Goal: Information Seeking & Learning: Find specific fact

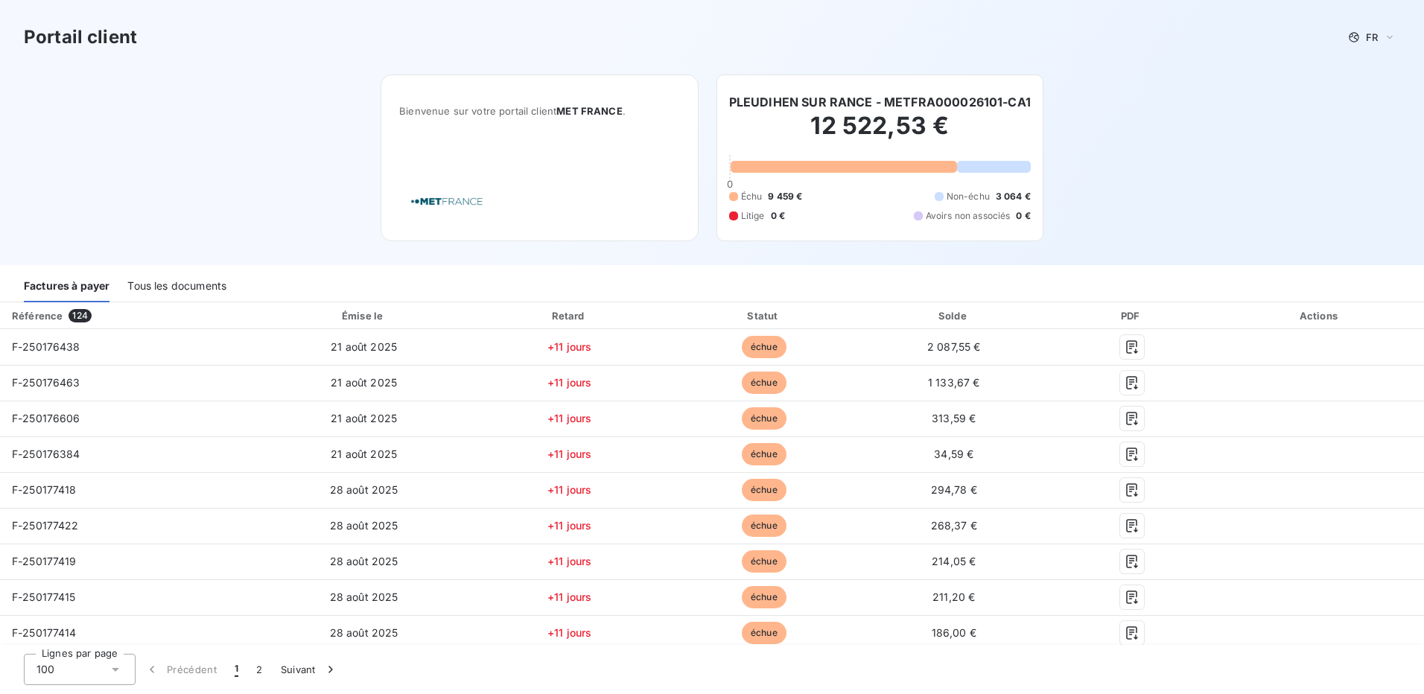
click at [180, 283] on div "Tous les documents" at bounding box center [176, 286] width 99 height 31
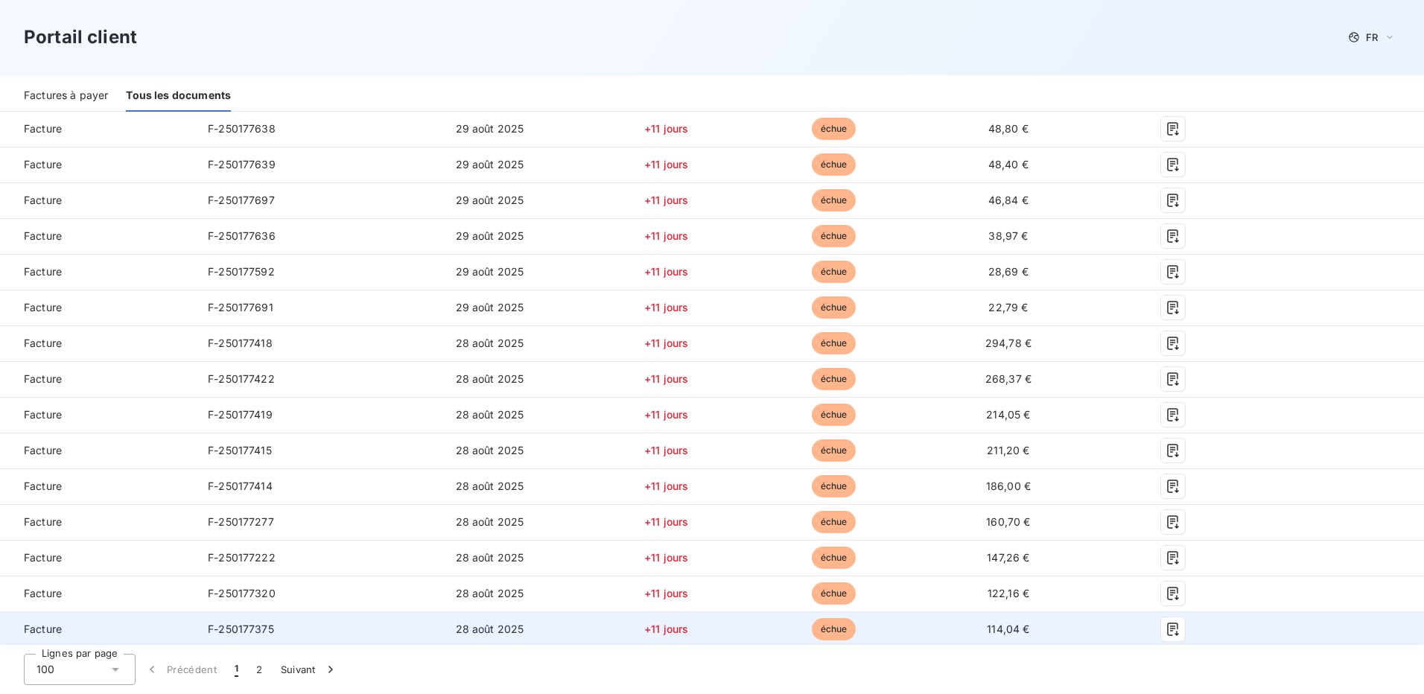
scroll to position [3258, 0]
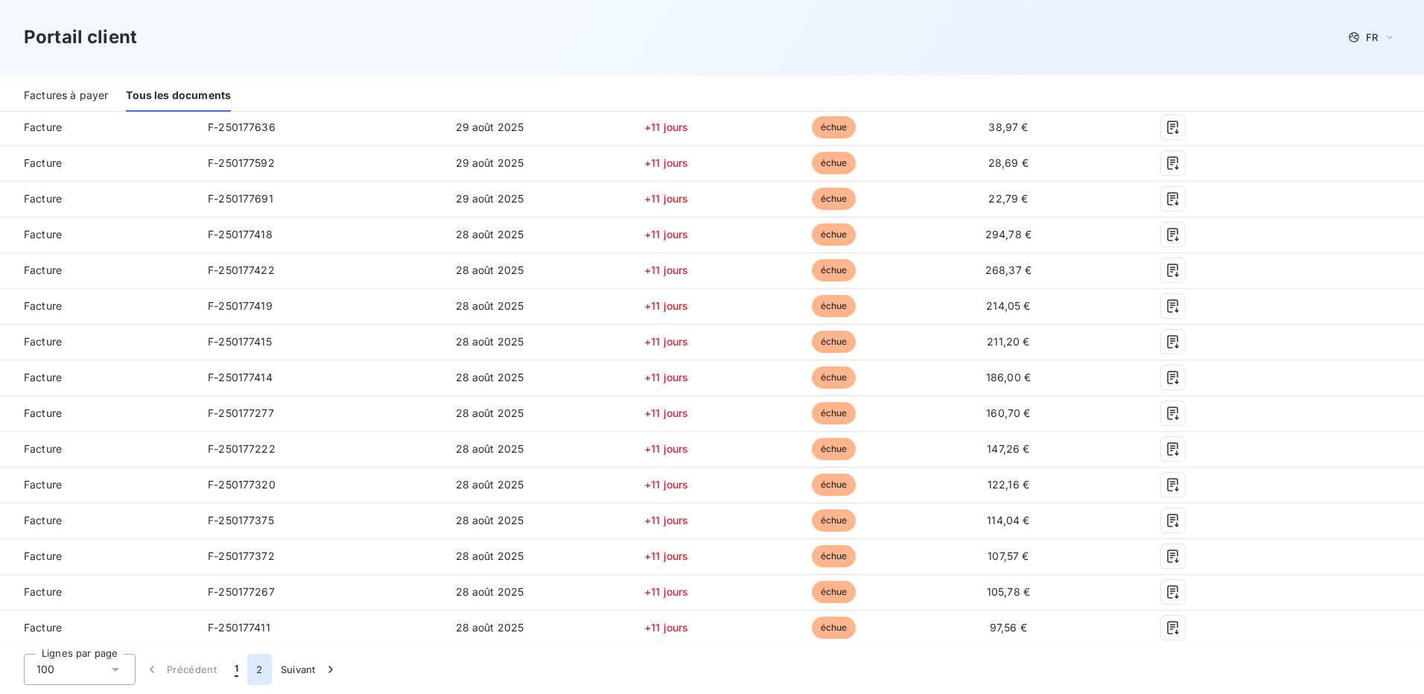
click at [260, 666] on button "2" at bounding box center [259, 669] width 24 height 31
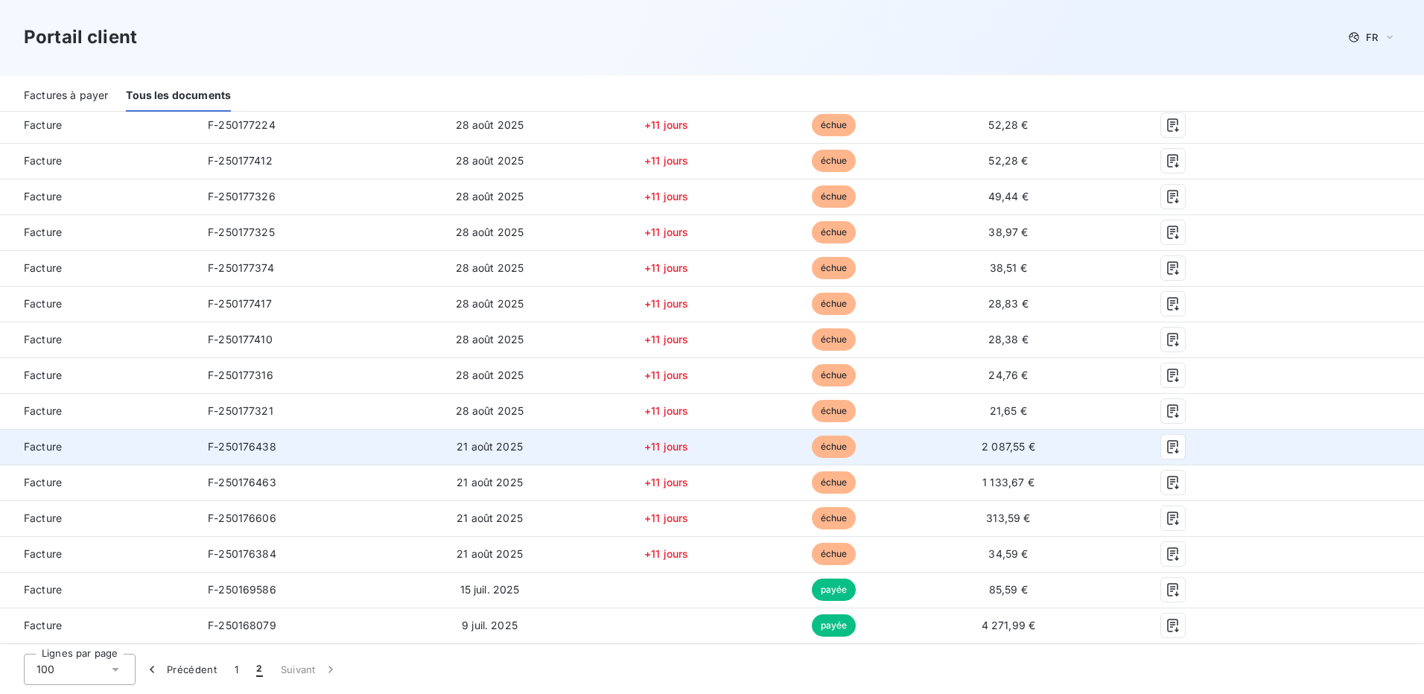
scroll to position [601, 0]
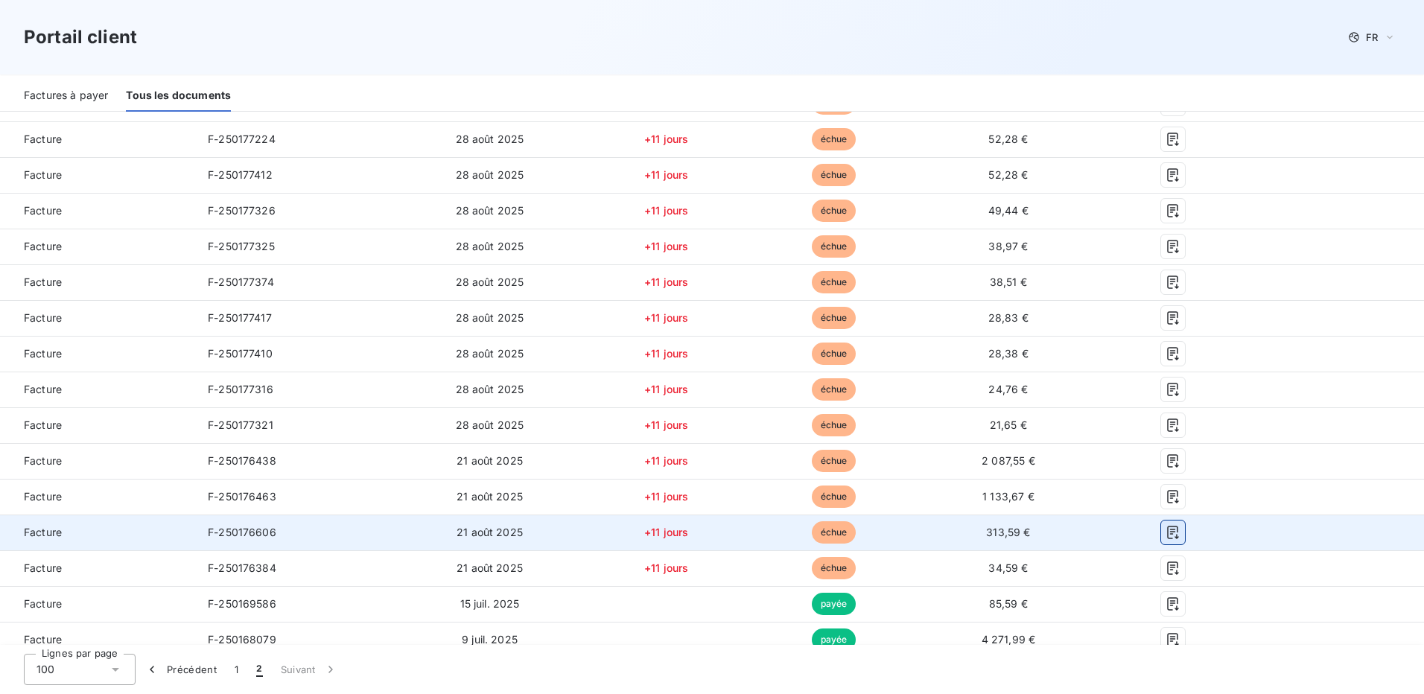
click at [1168, 531] on icon "button" at bounding box center [1172, 532] width 11 height 13
click at [1165, 533] on icon "button" at bounding box center [1172, 532] width 15 height 15
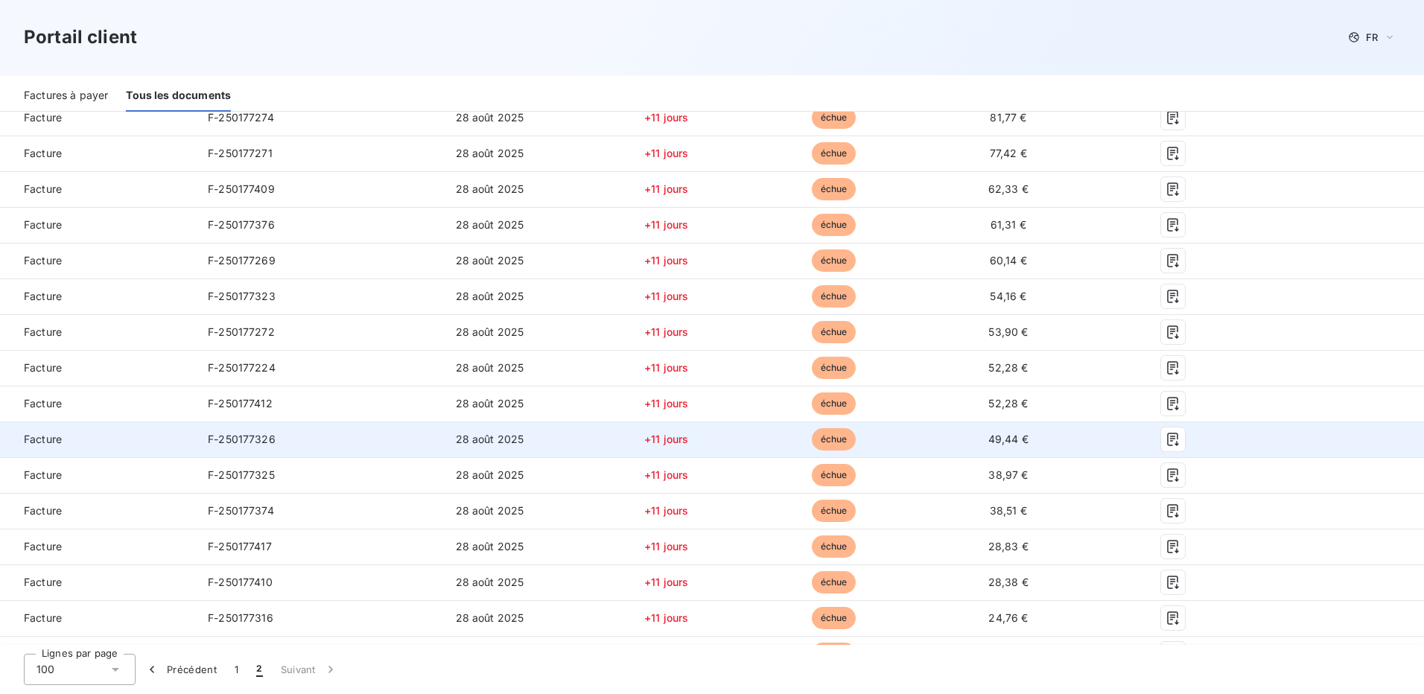
scroll to position [447, 0]
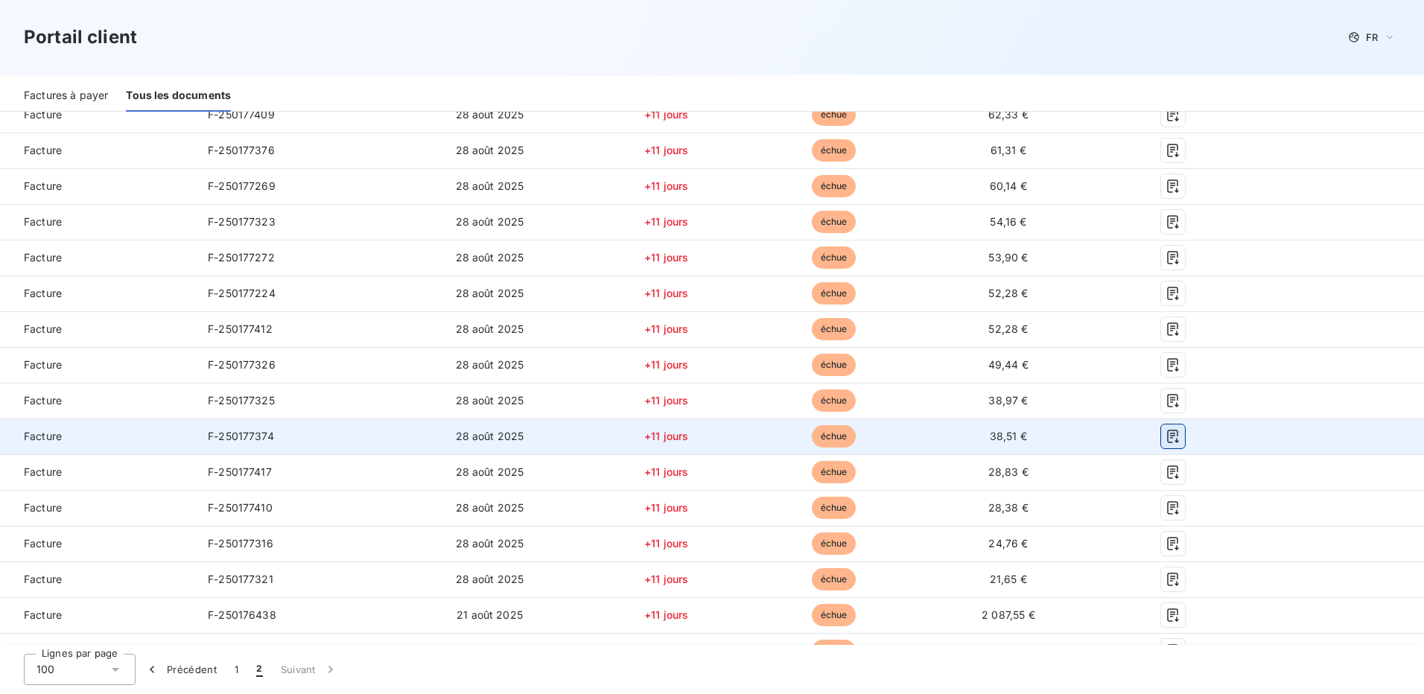
click at [1167, 433] on icon "button" at bounding box center [1172, 436] width 11 height 13
click at [1165, 437] on icon "button" at bounding box center [1172, 436] width 15 height 15
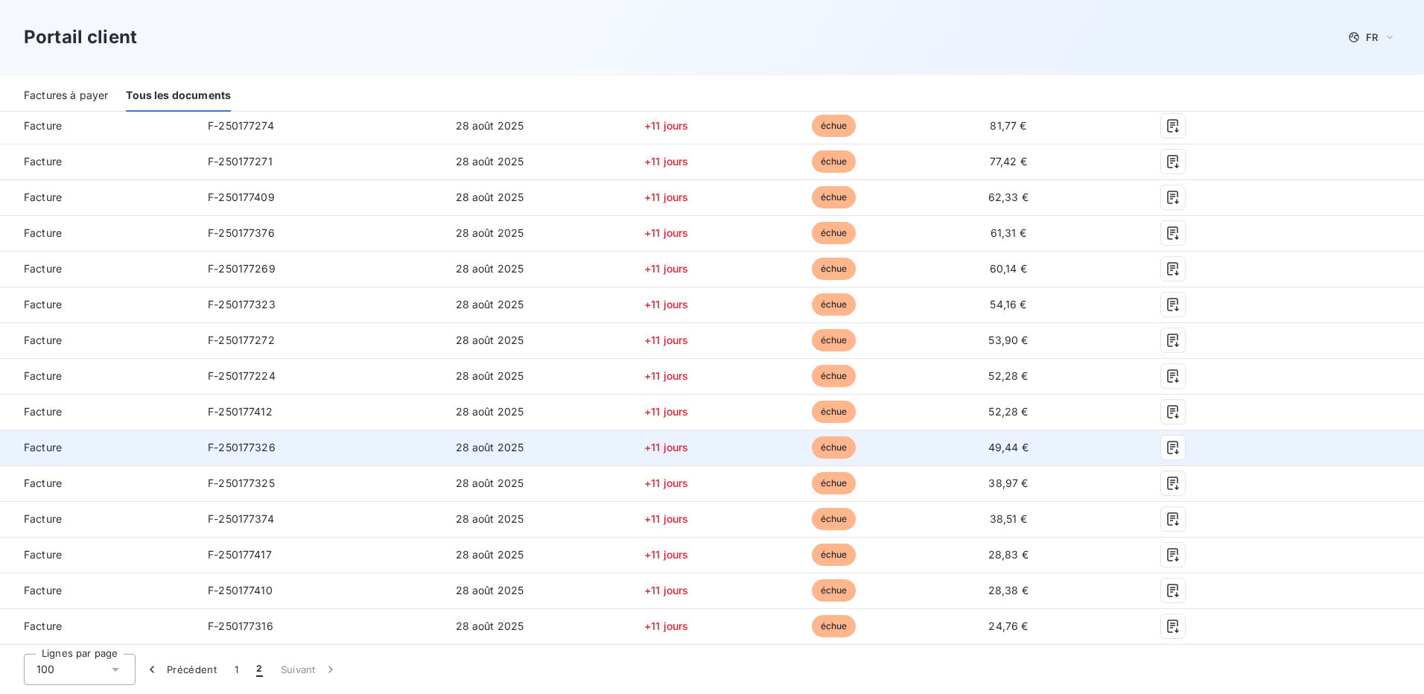
scroll to position [372, 0]
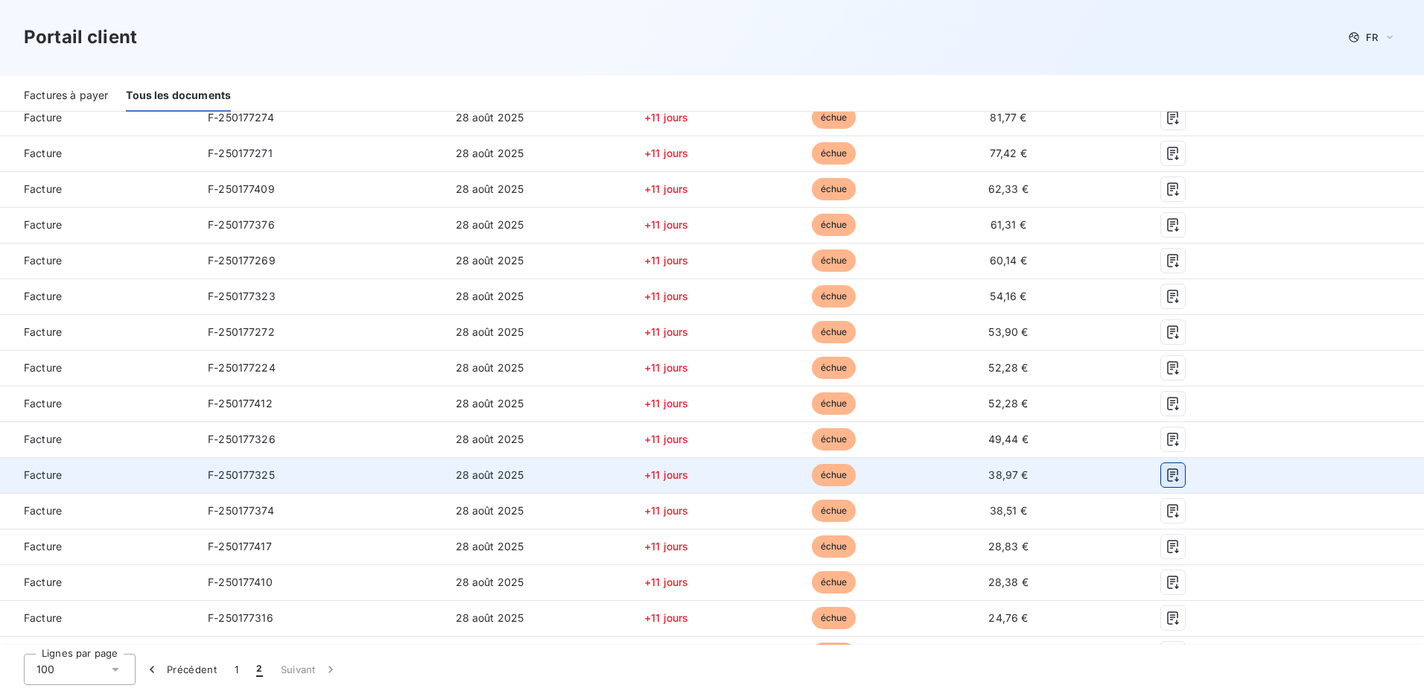
click at [1165, 474] on icon "button" at bounding box center [1172, 475] width 15 height 15
click at [1165, 476] on icon "button" at bounding box center [1172, 475] width 15 height 15
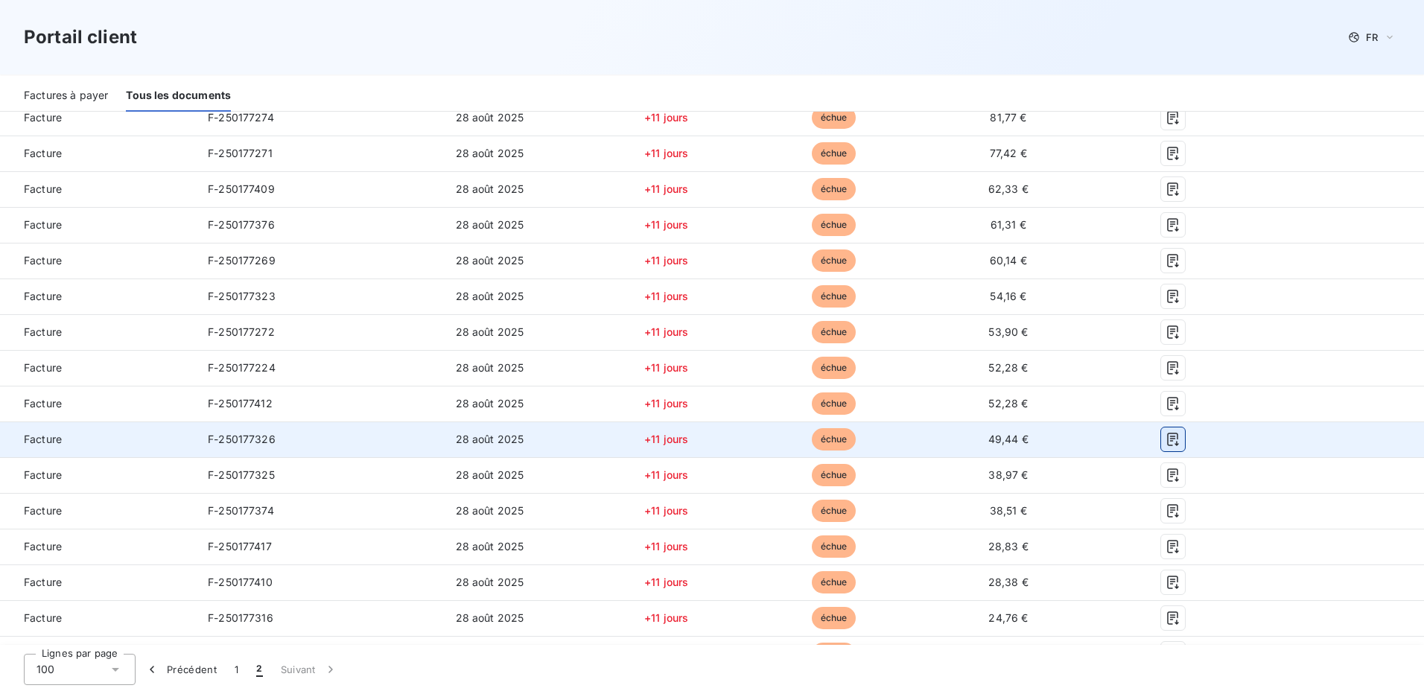
click at [1165, 441] on icon "button" at bounding box center [1172, 439] width 15 height 15
click at [1165, 439] on icon "button" at bounding box center [1172, 439] width 15 height 15
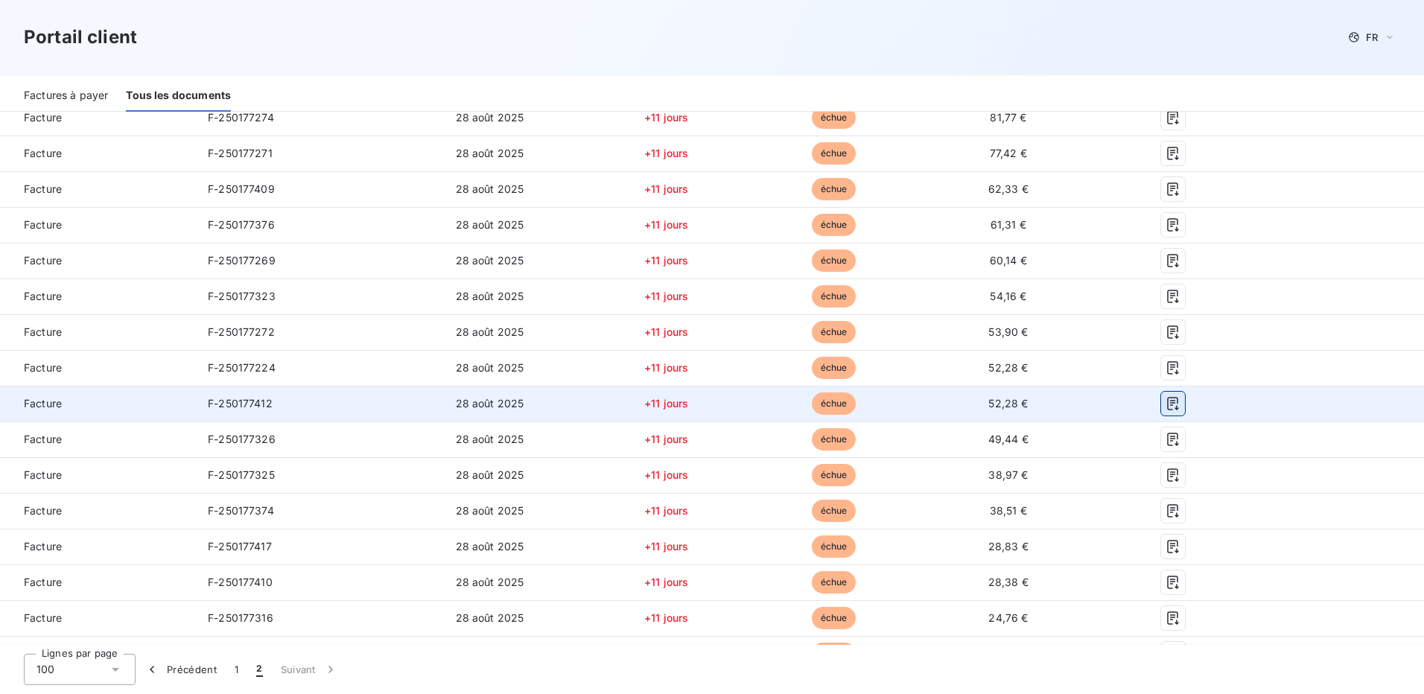
click at [1165, 402] on icon "button" at bounding box center [1172, 403] width 15 height 15
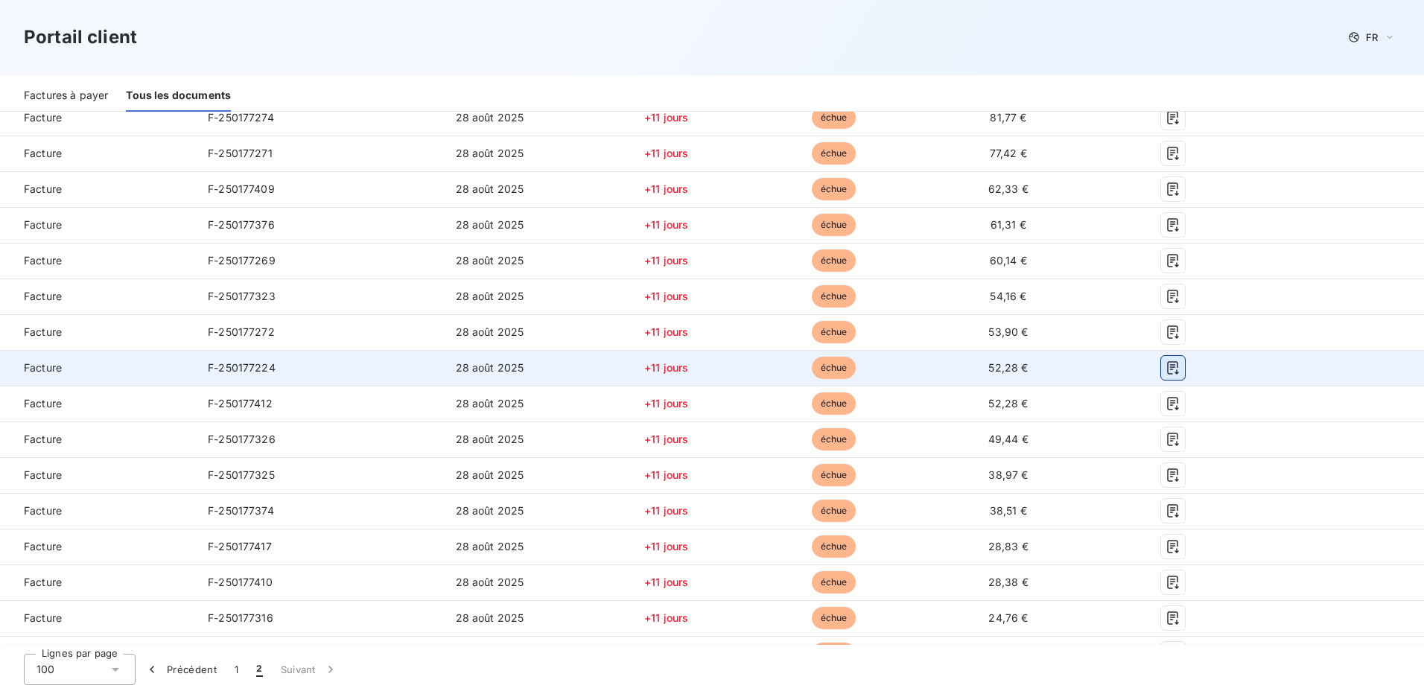
click at [1165, 363] on icon "button" at bounding box center [1172, 367] width 15 height 15
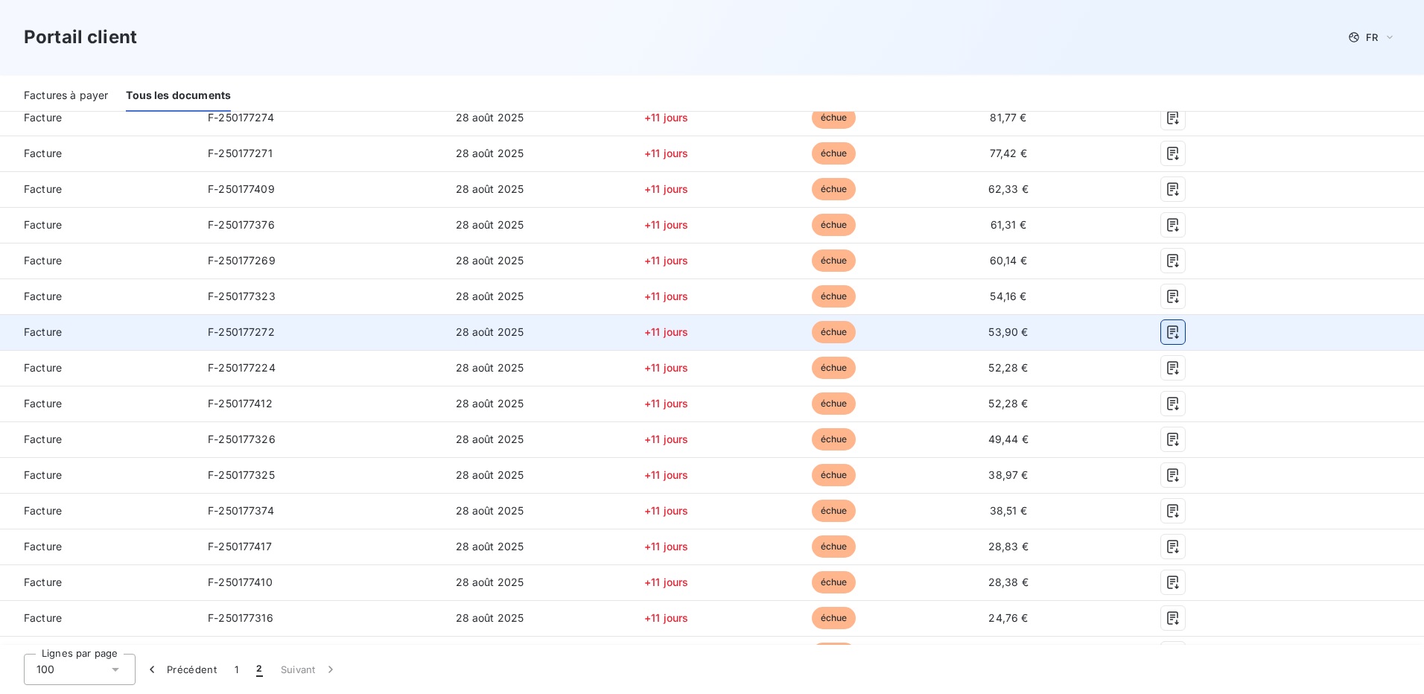
click at [1167, 334] on icon "button" at bounding box center [1172, 331] width 11 height 13
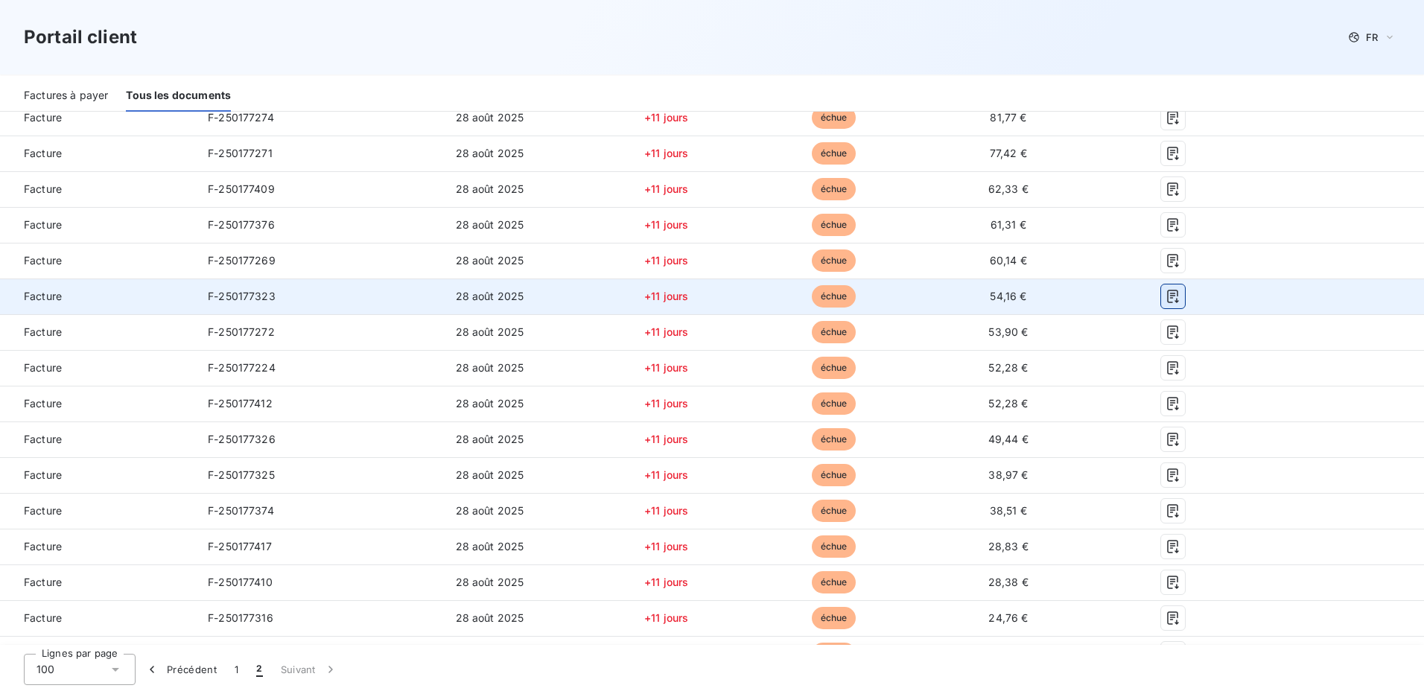
click at [1169, 297] on icon "button" at bounding box center [1172, 296] width 15 height 15
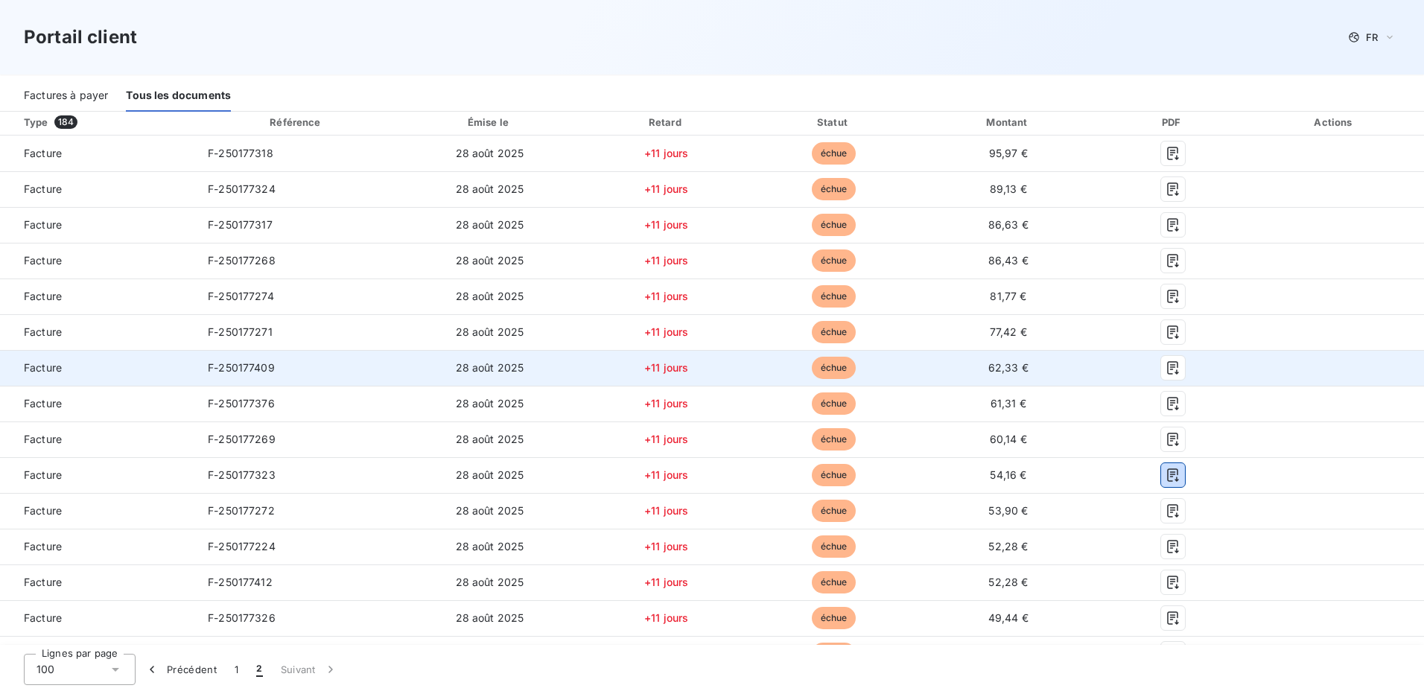
scroll to position [149, 0]
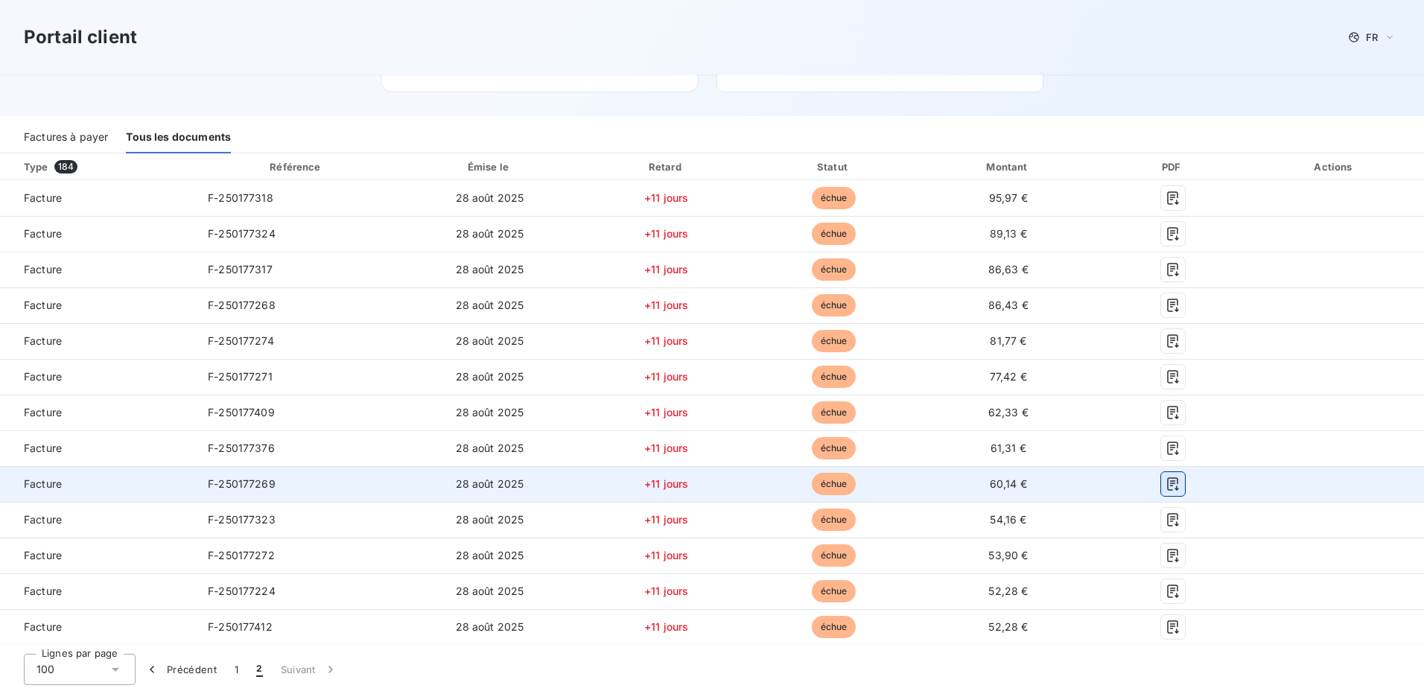
click at [1167, 481] on icon "button" at bounding box center [1172, 483] width 11 height 13
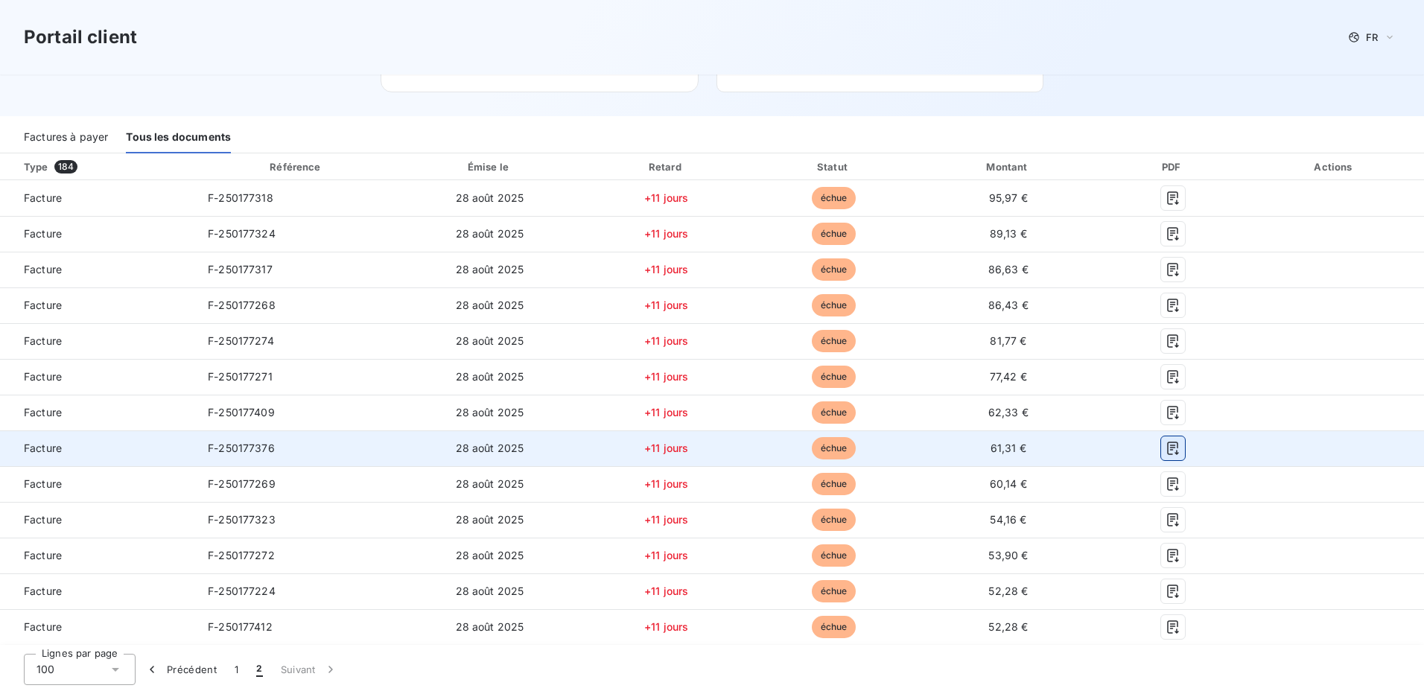
click at [1165, 448] on icon "button" at bounding box center [1172, 448] width 15 height 15
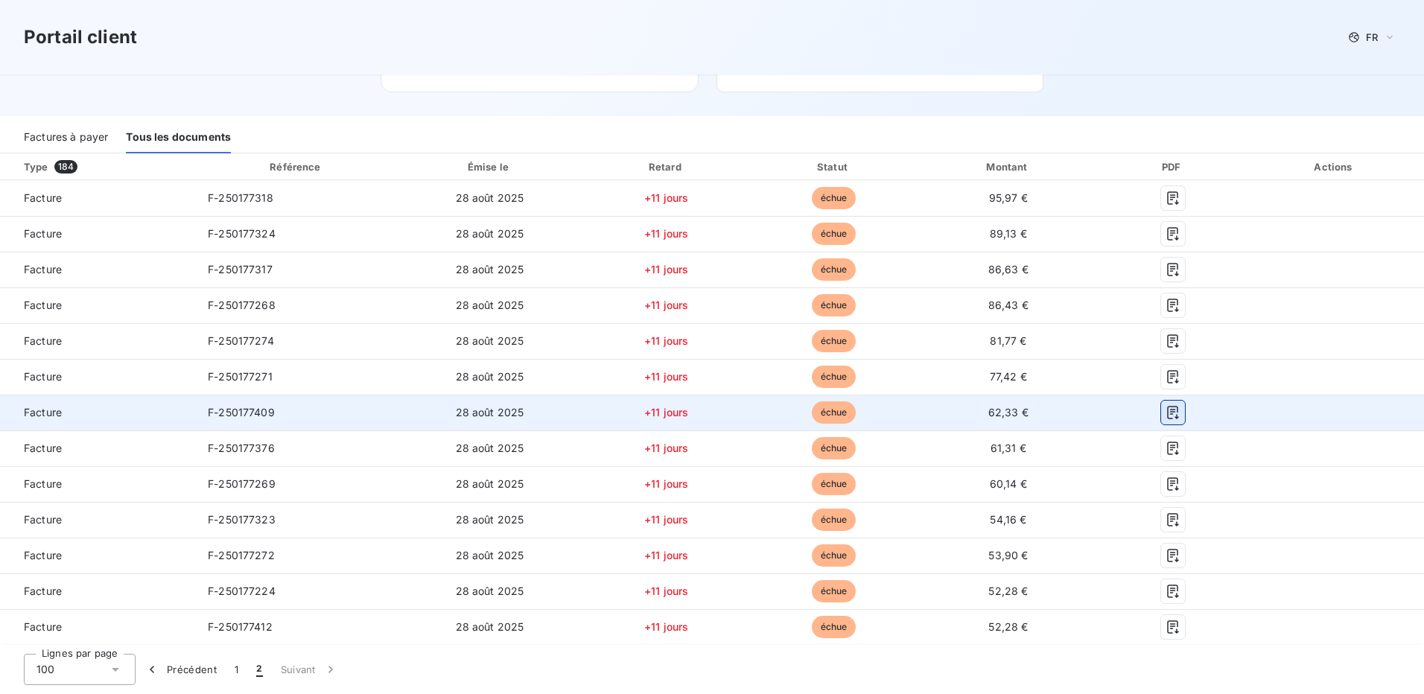
click at [1165, 410] on icon "button" at bounding box center [1172, 412] width 15 height 15
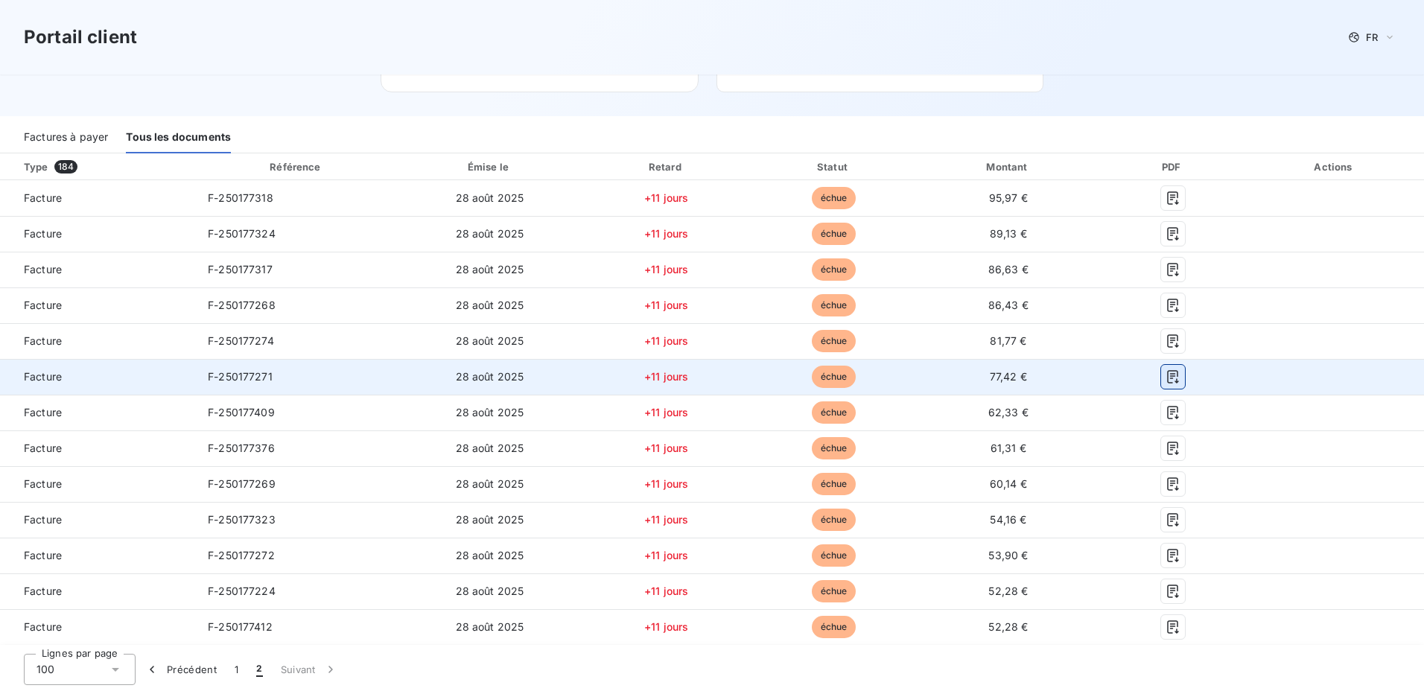
click at [1168, 372] on icon "button" at bounding box center [1172, 376] width 11 height 13
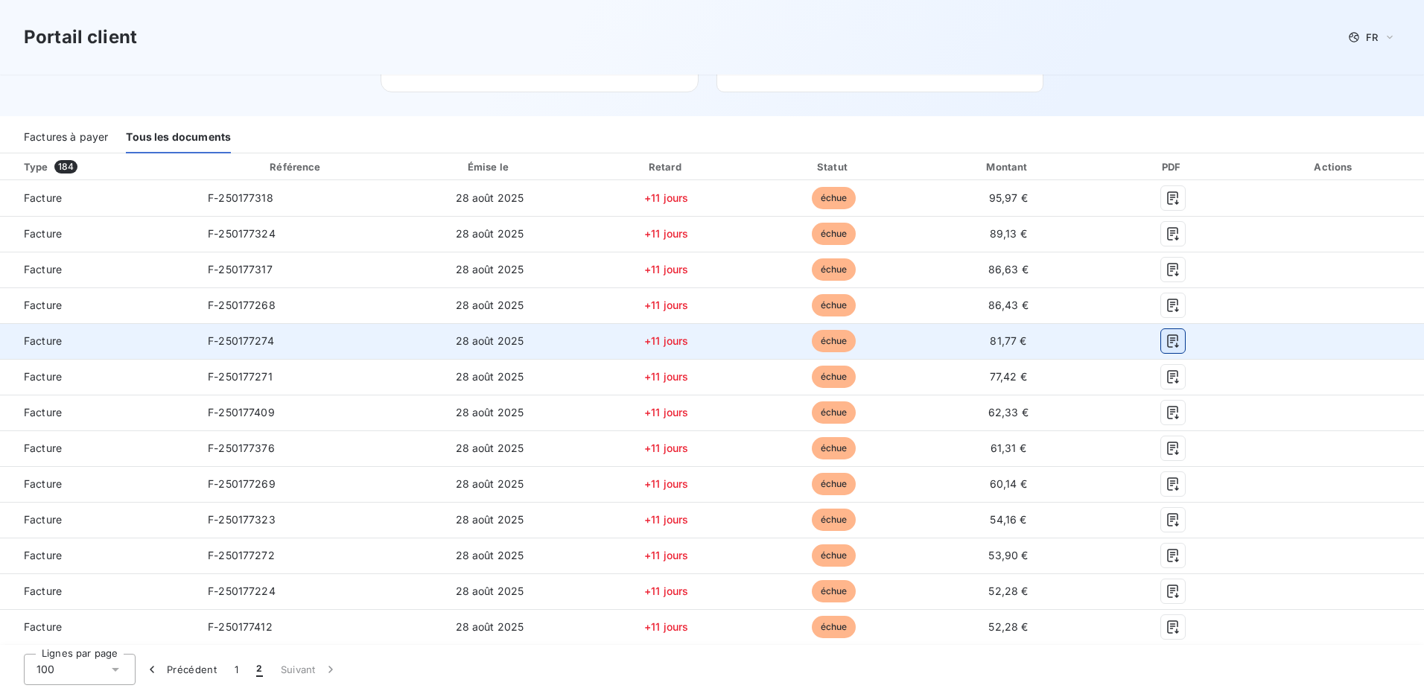
click at [1167, 342] on icon "button" at bounding box center [1172, 340] width 11 height 13
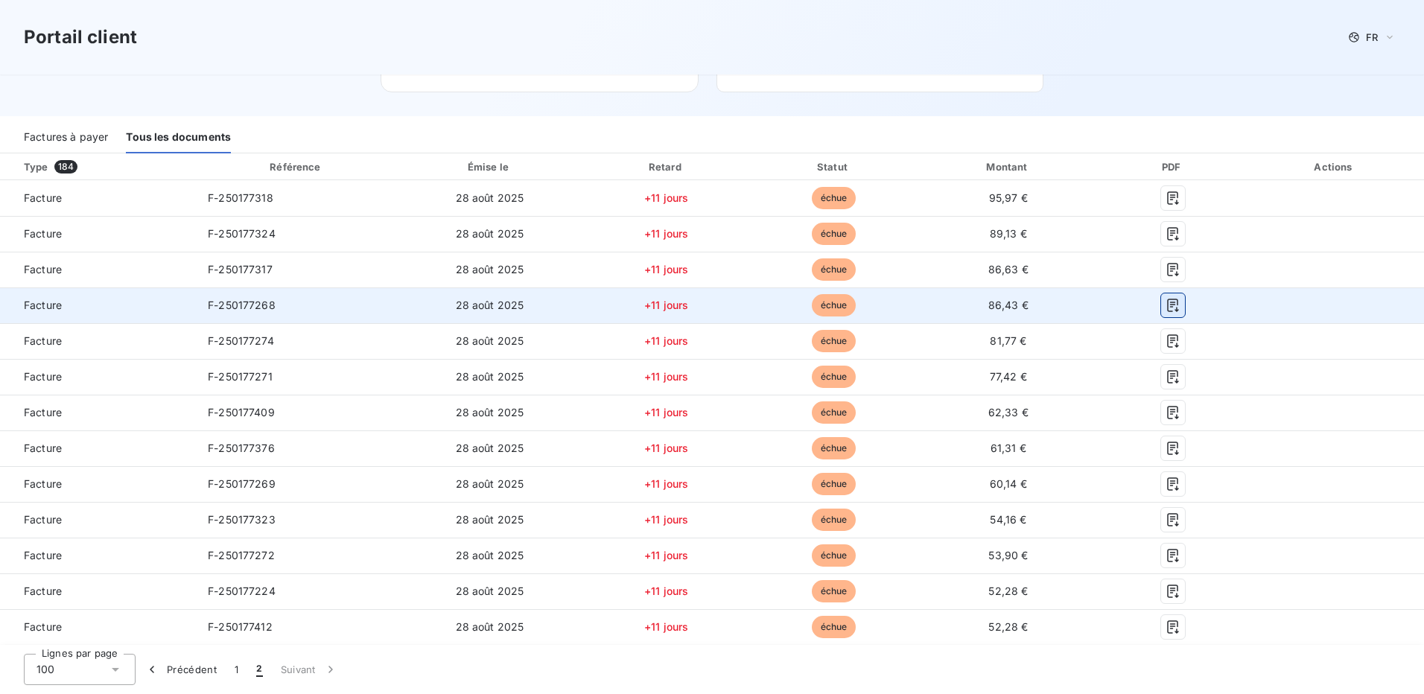
click at [1165, 306] on icon "button" at bounding box center [1172, 305] width 15 height 15
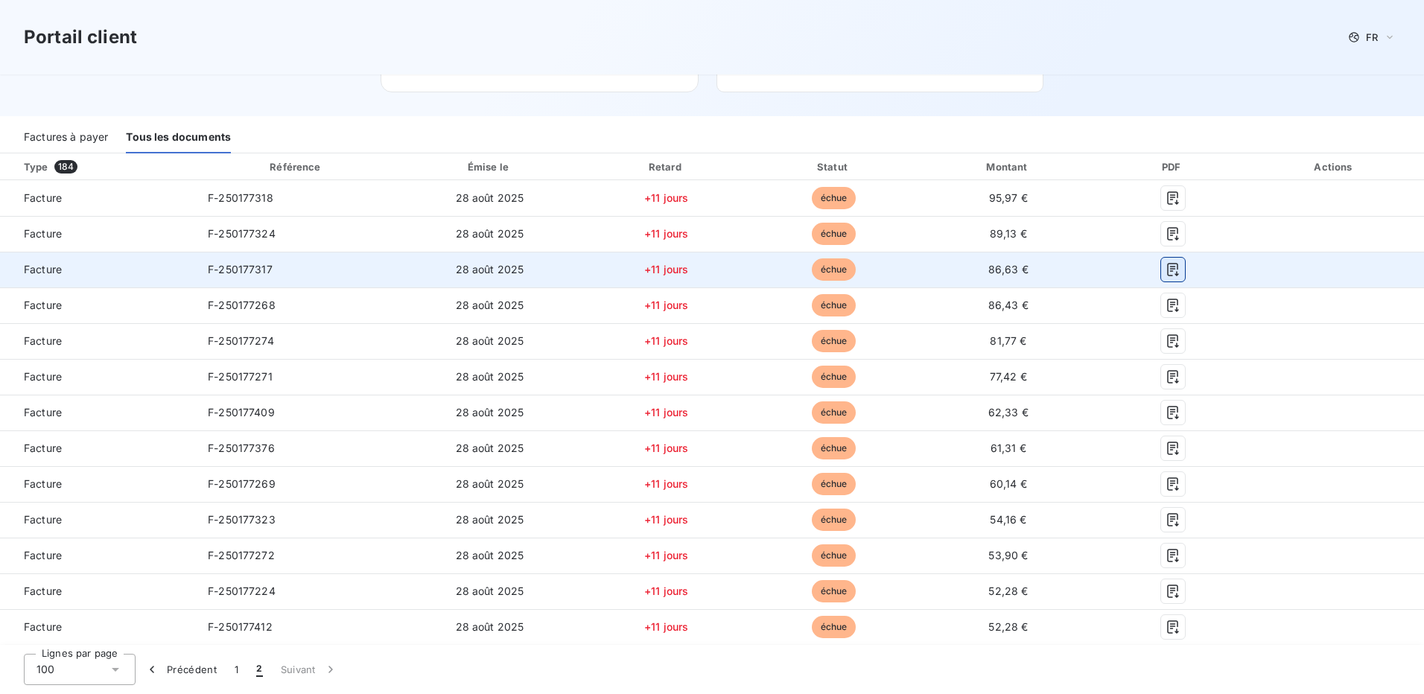
click at [1167, 267] on icon "button" at bounding box center [1172, 269] width 11 height 13
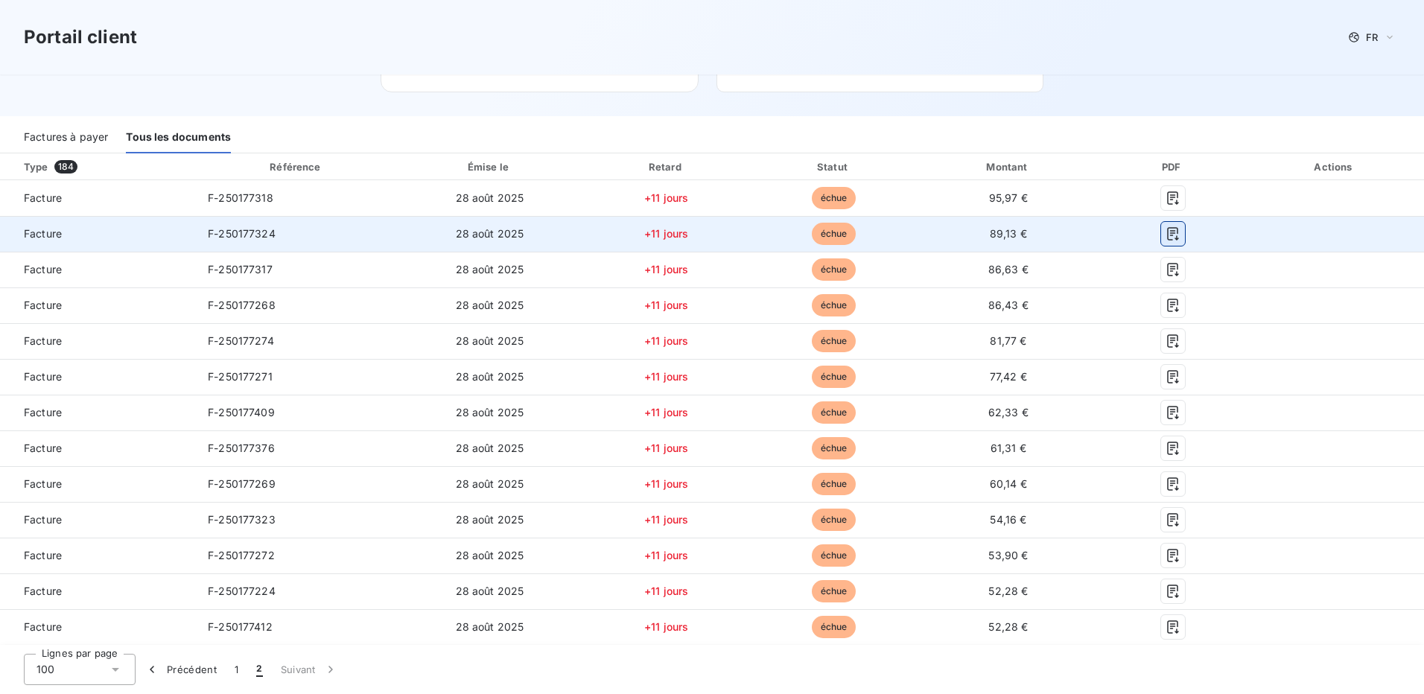
click at [1165, 232] on icon "button" at bounding box center [1172, 233] width 15 height 15
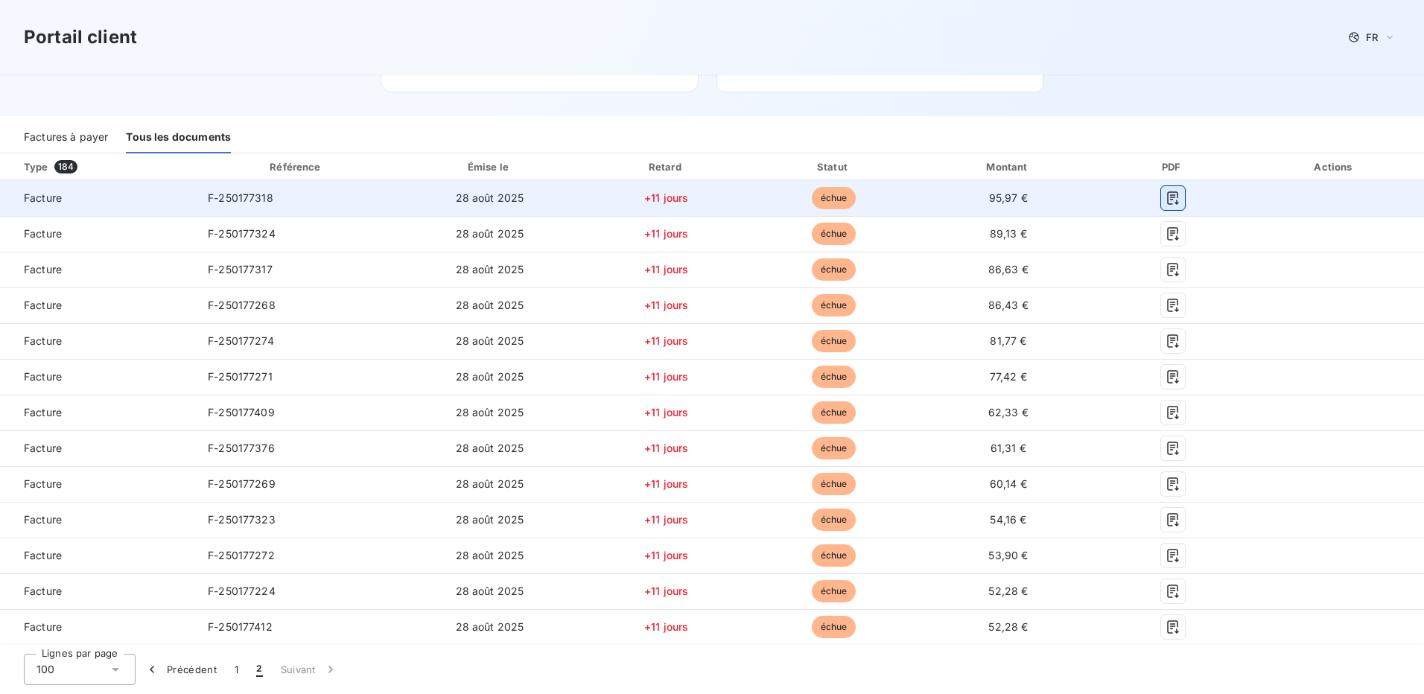
click at [1167, 197] on icon "button" at bounding box center [1172, 197] width 11 height 13
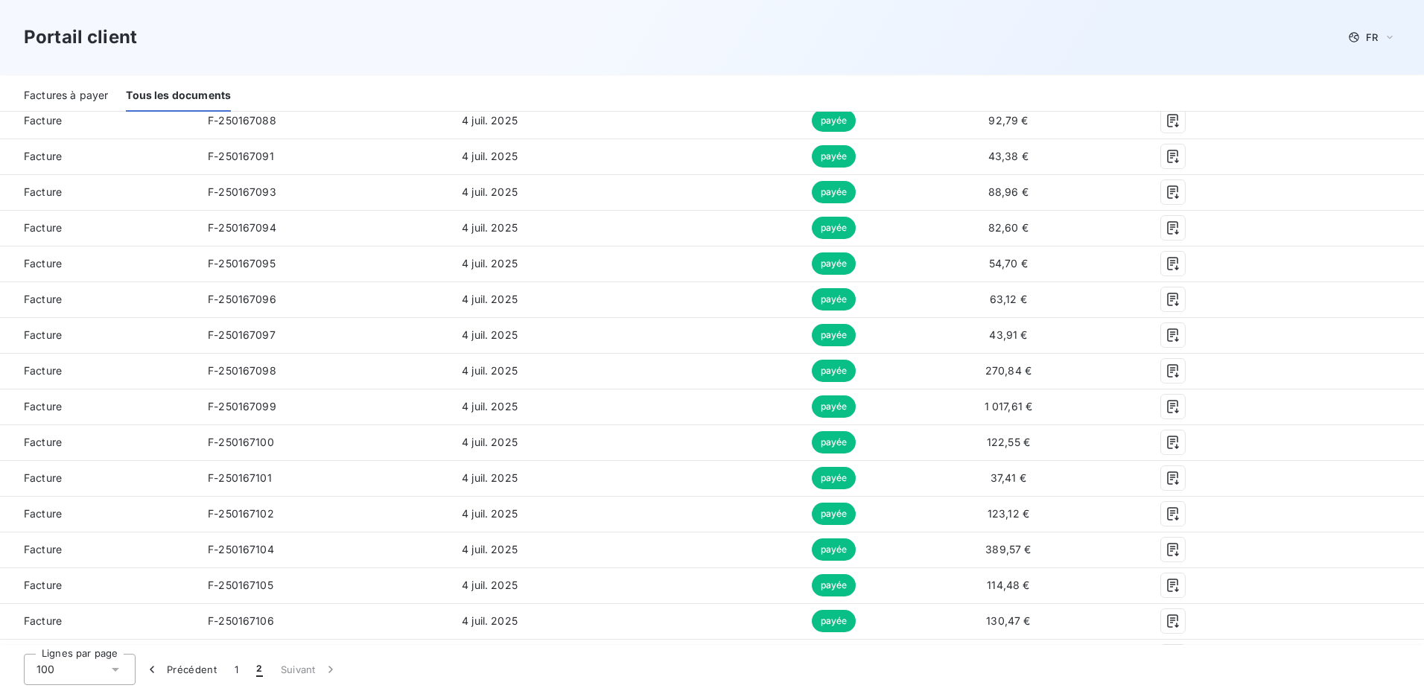
scroll to position [1489, 0]
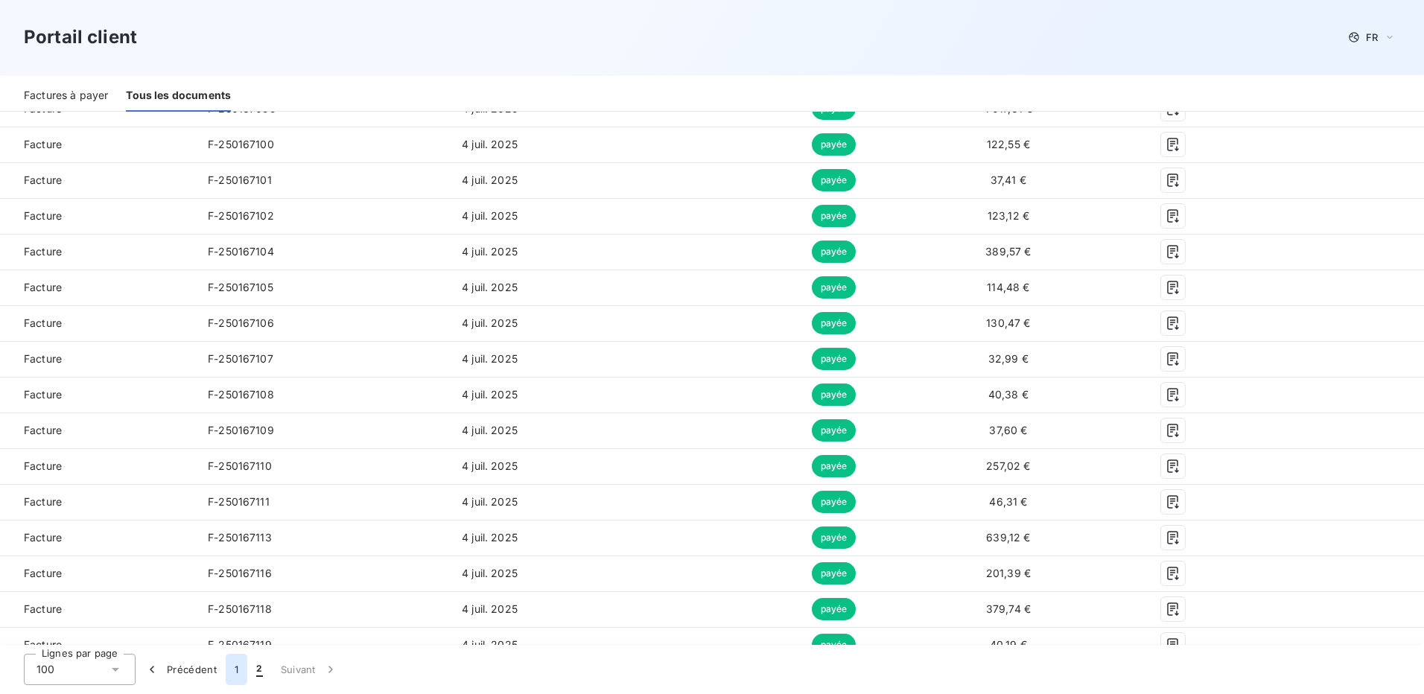
click at [233, 669] on button "1" at bounding box center [237, 669] width 22 height 31
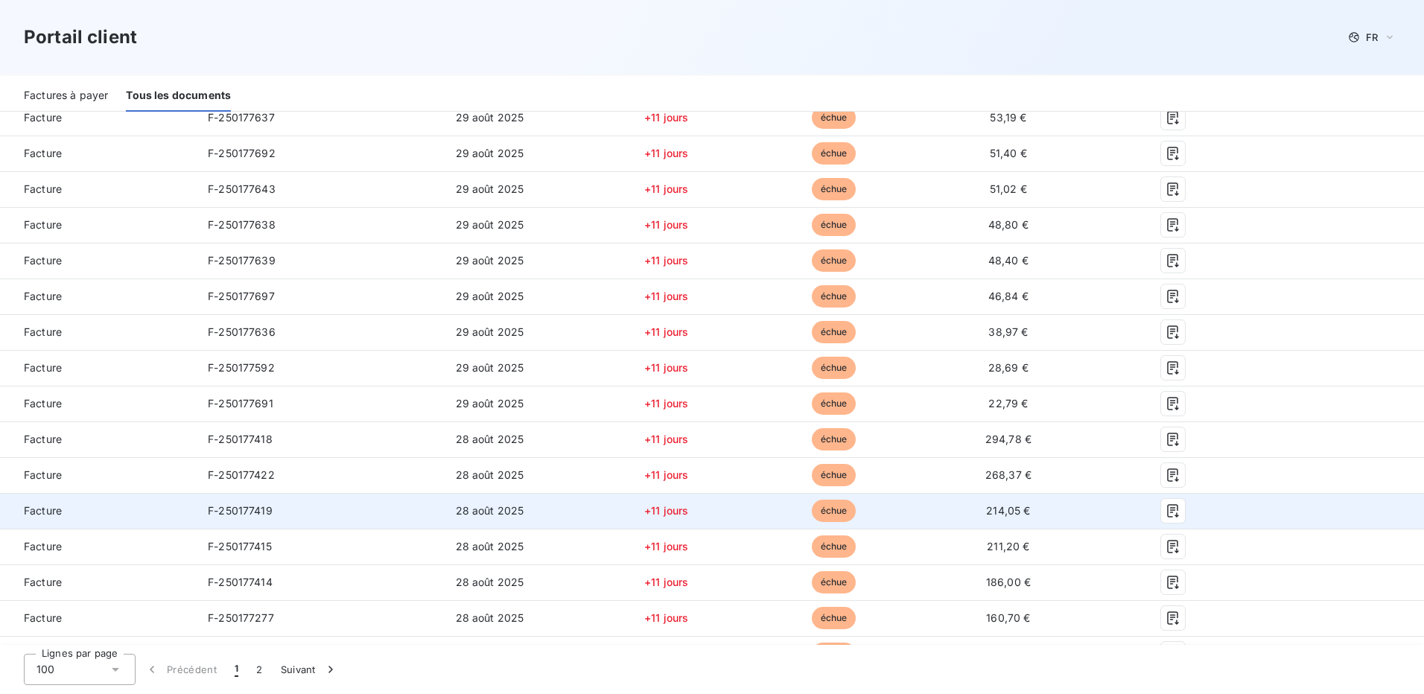
scroll to position [3258, 0]
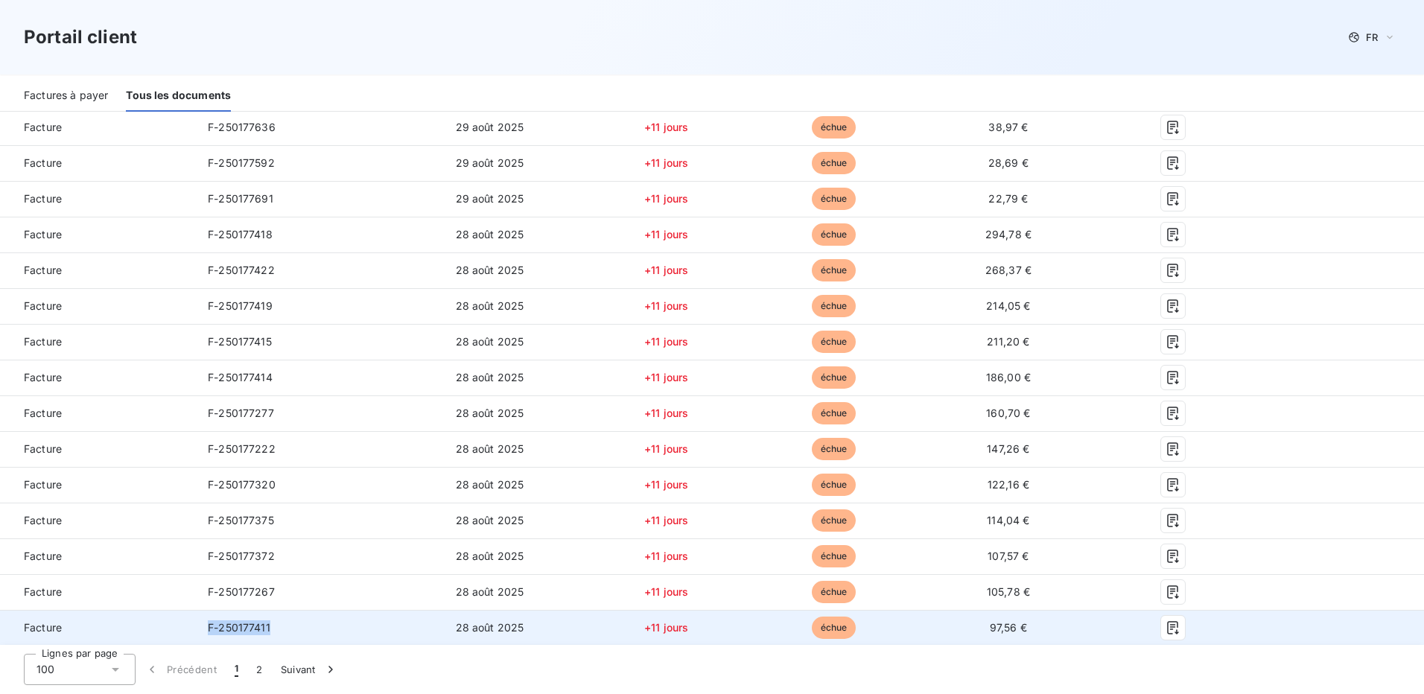
drag, startPoint x: 206, startPoint y: 631, endPoint x: 266, endPoint y: 628, distance: 59.6
click at [266, 628] on span "F-250177411" at bounding box center [239, 627] width 63 height 13
drag, startPoint x: 266, startPoint y: 628, endPoint x: 249, endPoint y: 628, distance: 16.4
click at [249, 629] on span "F-250177411" at bounding box center [239, 627] width 63 height 13
click at [276, 628] on td "F-250177411" at bounding box center [297, 628] width 202 height 36
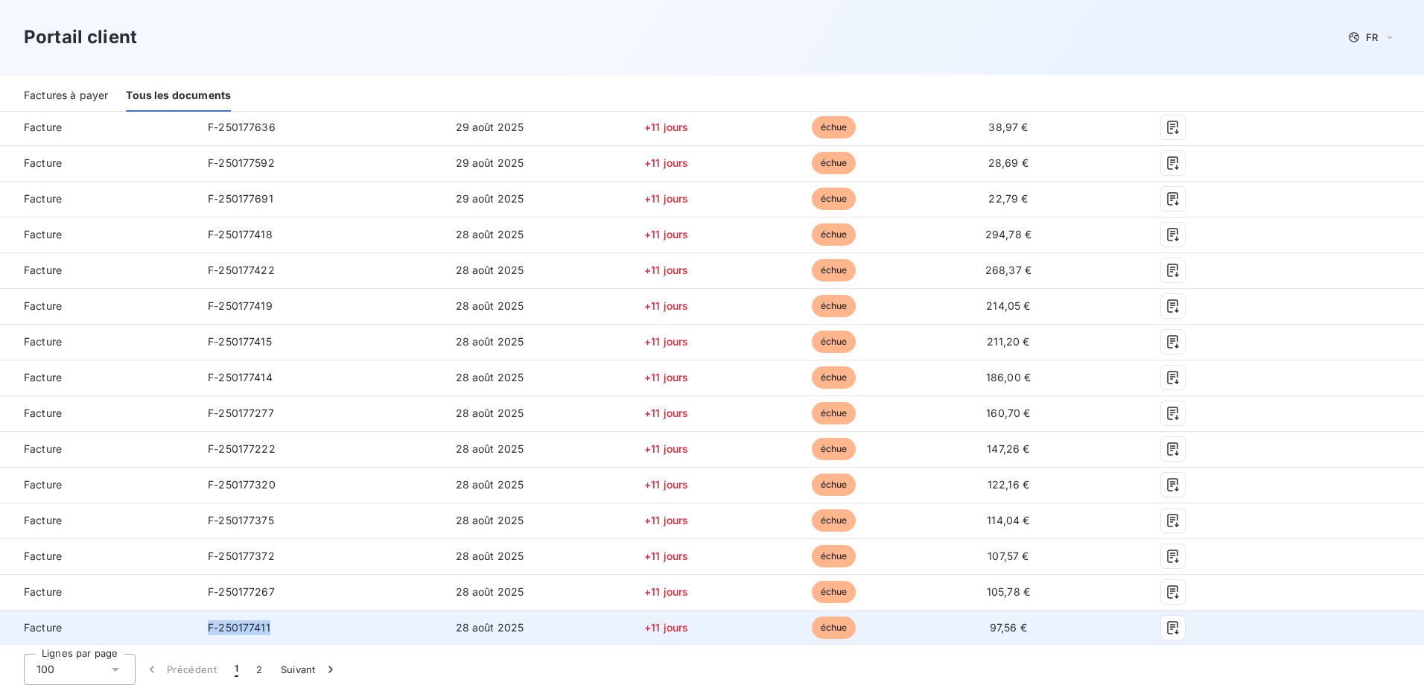
drag, startPoint x: 207, startPoint y: 627, endPoint x: 274, endPoint y: 630, distance: 67.1
click at [274, 630] on td "F-250177411" at bounding box center [297, 628] width 202 height 36
drag, startPoint x: 274, startPoint y: 630, endPoint x: 251, endPoint y: 628, distance: 23.2
copy span "F-250177411"
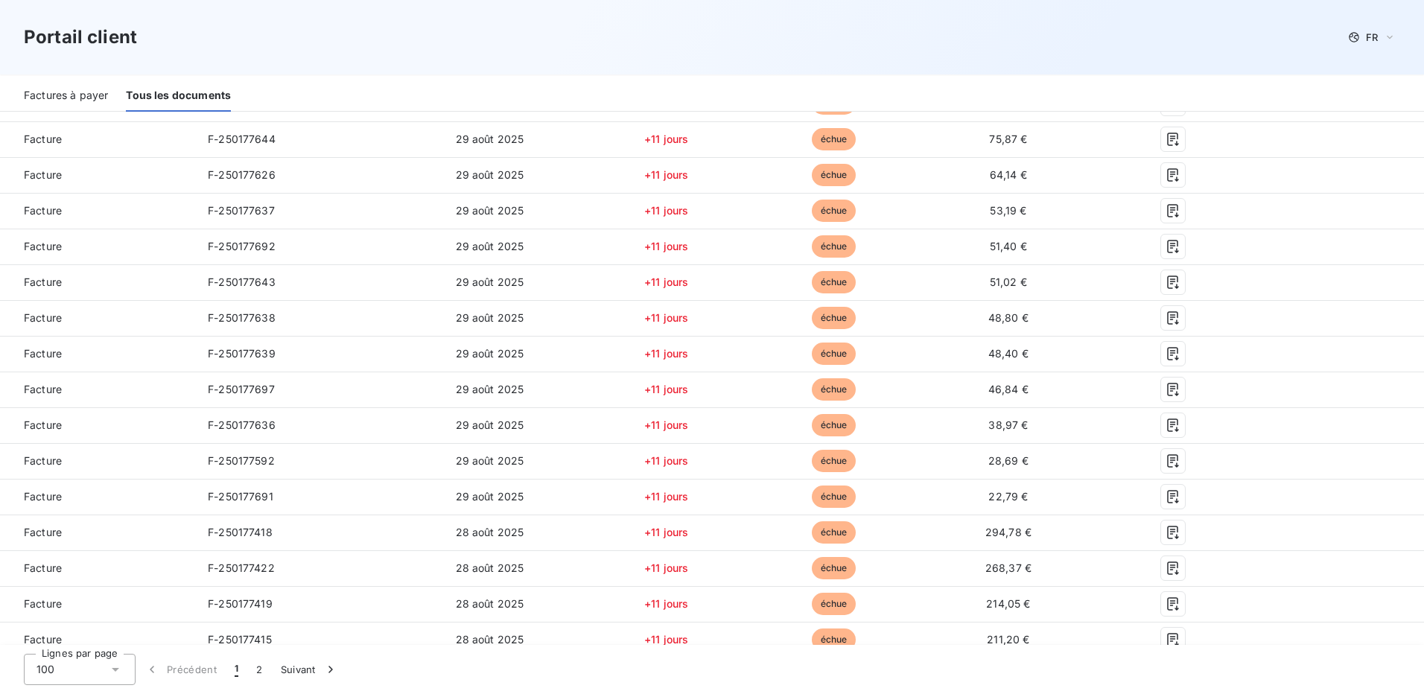
scroll to position [2439, 0]
